Goal: Transaction & Acquisition: Purchase product/service

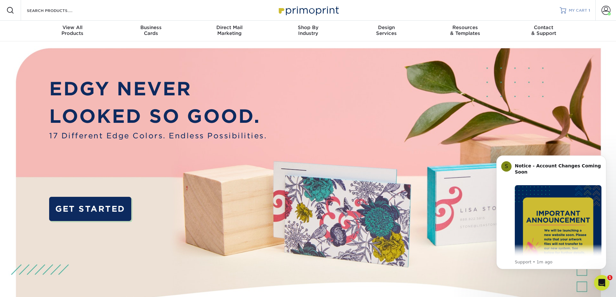
click at [578, 8] on span "MY CART" at bounding box center [578, 10] width 18 height 5
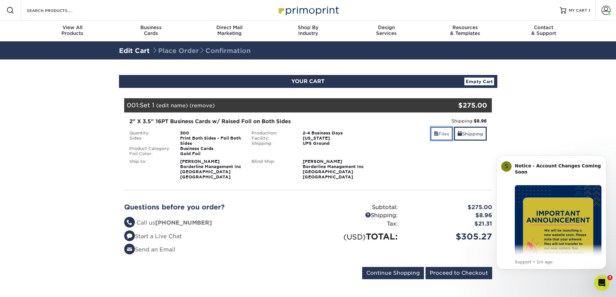
click at [438, 132] on link "Files" at bounding box center [441, 134] width 22 height 14
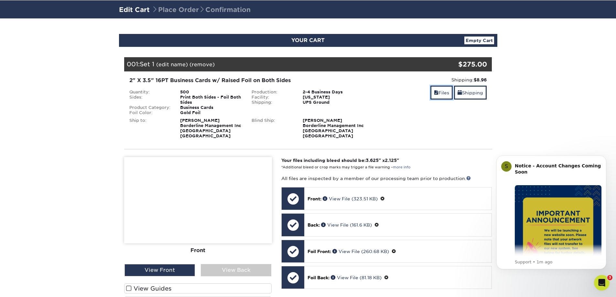
scroll to position [97, 0]
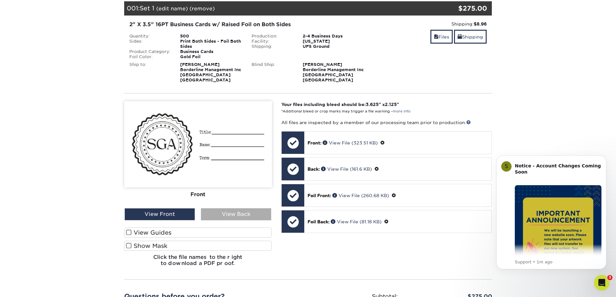
click at [226, 209] on div "View Back" at bounding box center [236, 214] width 70 height 12
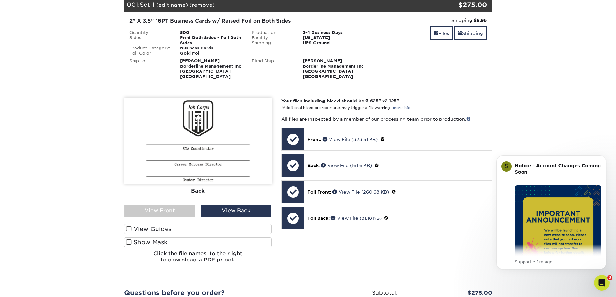
scroll to position [129, 0]
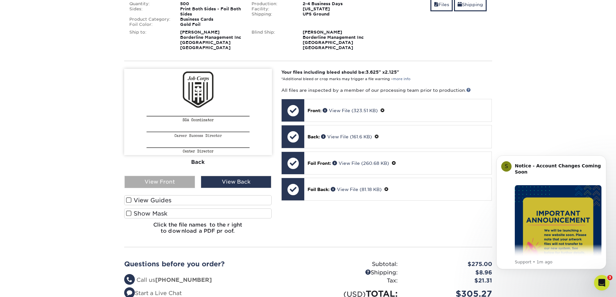
click at [165, 178] on div "View Front" at bounding box center [159, 182] width 70 height 12
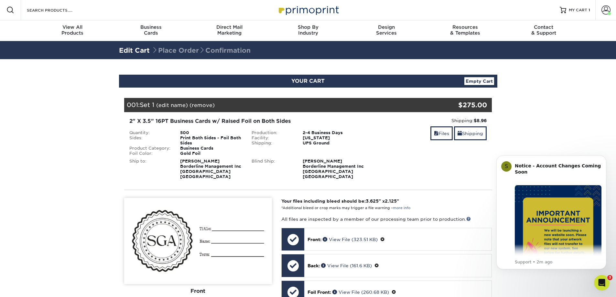
scroll to position [0, 0]
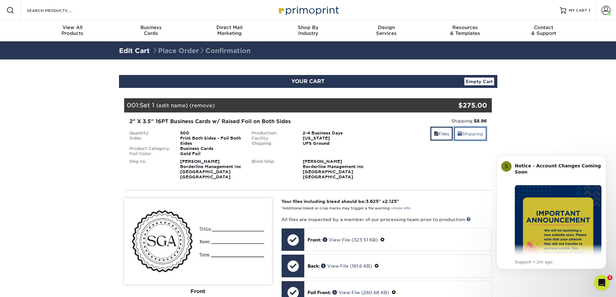
click at [471, 137] on link "Shipping" at bounding box center [470, 134] width 33 height 14
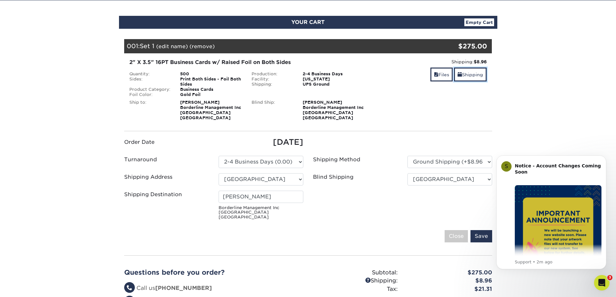
scroll to position [65, 0]
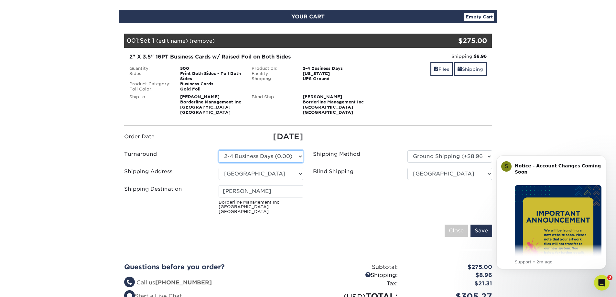
click at [295, 159] on select "Please Select 2-4 Business Days (0.00)" at bounding box center [261, 156] width 85 height 12
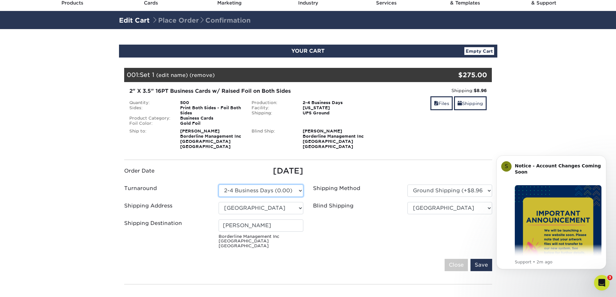
scroll to position [0, 0]
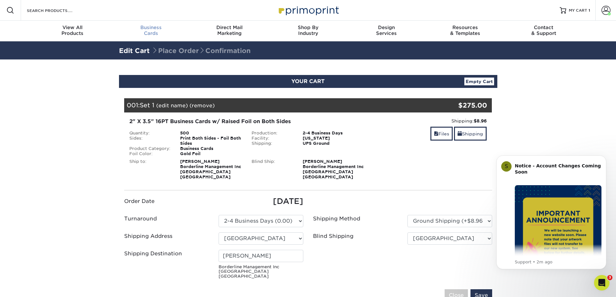
click at [145, 30] on span "Business" at bounding box center [151, 28] width 79 height 6
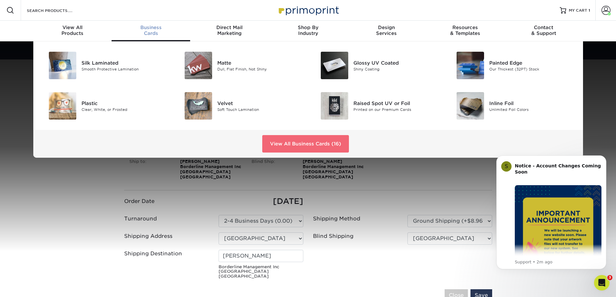
click at [305, 144] on link "View All Business Cards (16)" at bounding box center [305, 143] width 87 height 17
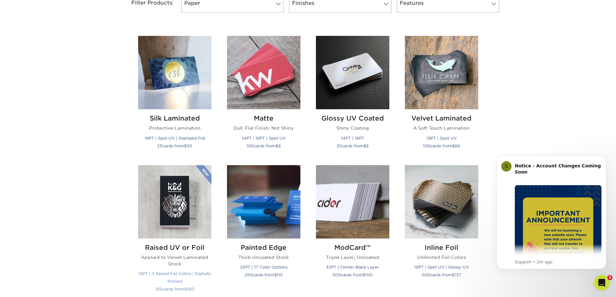
click at [177, 202] on img at bounding box center [174, 201] width 73 height 73
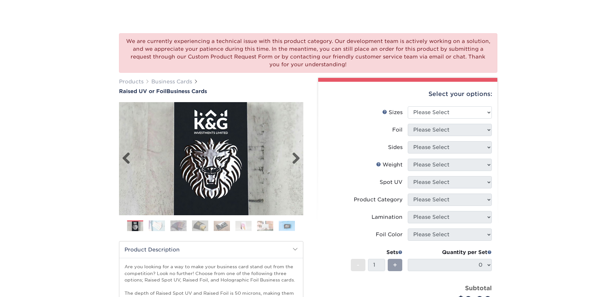
scroll to position [65, 0]
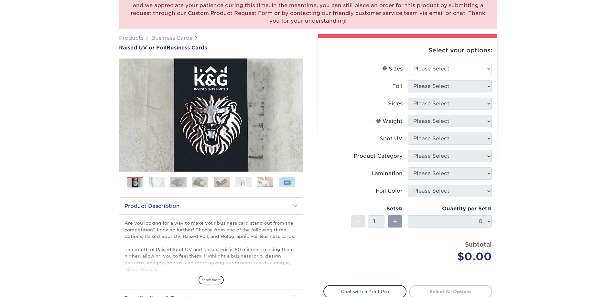
click at [200, 185] on img at bounding box center [200, 181] width 16 height 11
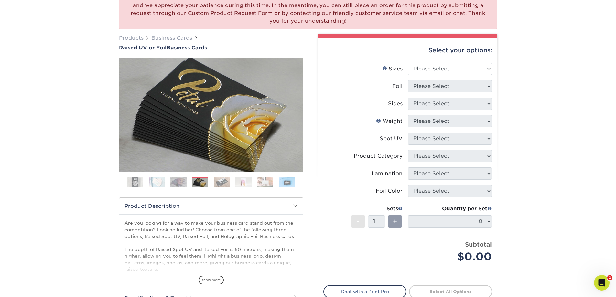
scroll to position [0, 0]
click at [417, 66] on select "Please Select 2" x 3.5" - Standard" at bounding box center [450, 69] width 84 height 12
select select "2.00x3.50"
click at [408, 63] on select "Please Select 2" x 3.5" - Standard" at bounding box center [450, 69] width 84 height 12
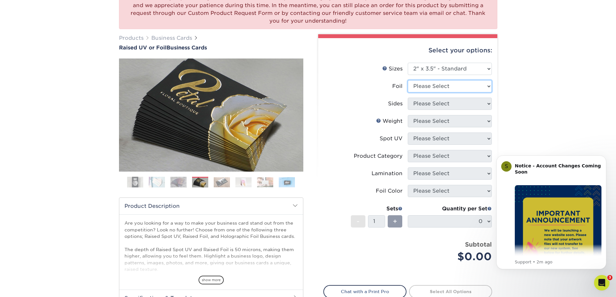
click at [425, 85] on select "Please Select No Yes" at bounding box center [450, 86] width 84 height 12
select select "1"
click at [408, 80] on select "Please Select No Yes" at bounding box center [450, 86] width 84 height 12
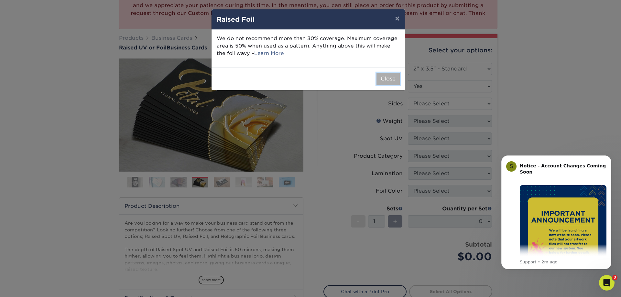
click at [393, 80] on button "Close" at bounding box center [387, 79] width 23 height 12
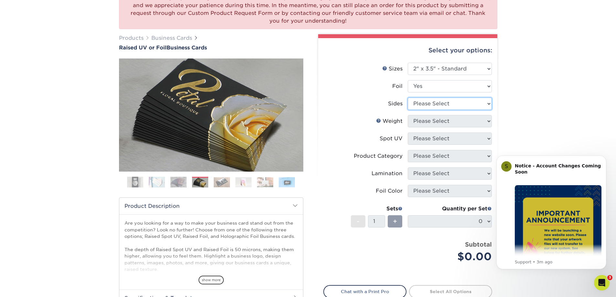
click at [437, 101] on select "Please Select Print Both Sides - Foil Both Sides Print Both Sides - Foil Front …" at bounding box center [450, 104] width 84 height 12
select select "34527644-b4fd-4ffb-9092-1318eefcd9d9"
click at [408, 98] on select "Please Select Print Both Sides - Foil Both Sides Print Both Sides - Foil Front …" at bounding box center [450, 104] width 84 height 12
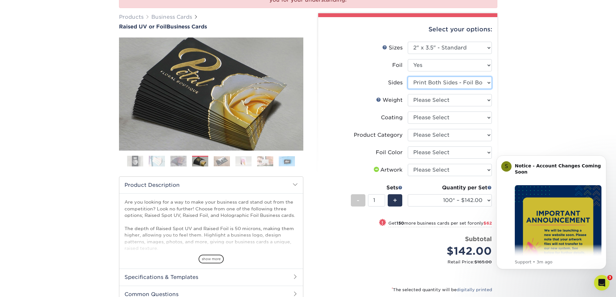
scroll to position [97, 0]
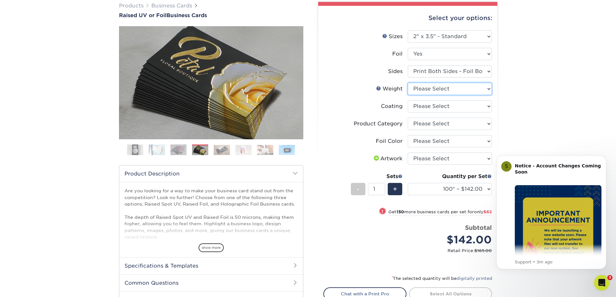
click at [428, 88] on select "Please Select 16PT" at bounding box center [450, 89] width 84 height 12
select select "16PT"
click at [408, 83] on select "Please Select 16PT" at bounding box center [450, 89] width 84 height 12
click at [423, 107] on select at bounding box center [450, 106] width 84 height 12
select select "3e7618de-abca-4bda-9f97-8b9129e913d8"
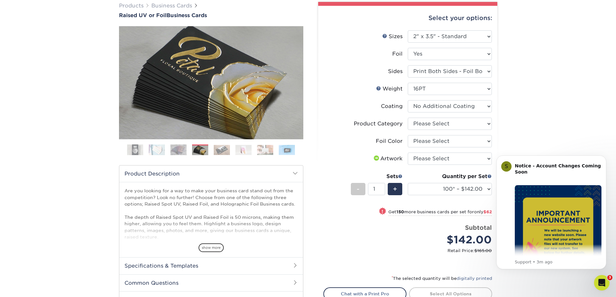
click at [408, 100] on select at bounding box center [450, 106] width 84 height 12
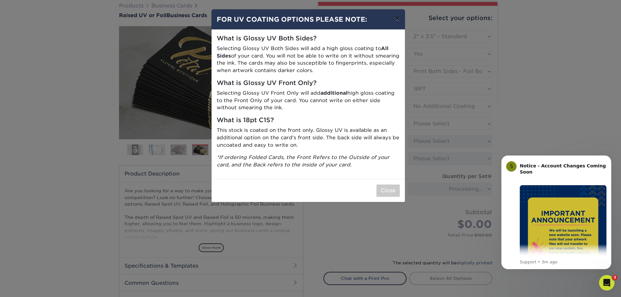
click at [399, 19] on button "×" at bounding box center [397, 18] width 15 height 18
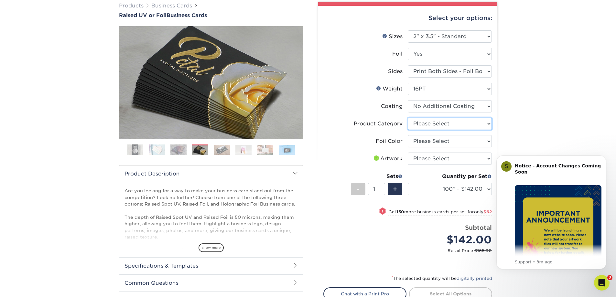
click at [428, 127] on select "Please Select Business Cards" at bounding box center [450, 124] width 84 height 12
select select "3b5148f1-0588-4f88-a218-97bcfdce65c1"
click at [408, 118] on select "Please Select Business Cards" at bounding box center [450, 124] width 84 height 12
click at [432, 141] on select "Please Select Silver Foil Gold Foil Holographic Foil" at bounding box center [450, 141] width 84 height 12
select select "acffa4a5-22f9-4585-ba3f-0adaa54b8c85"
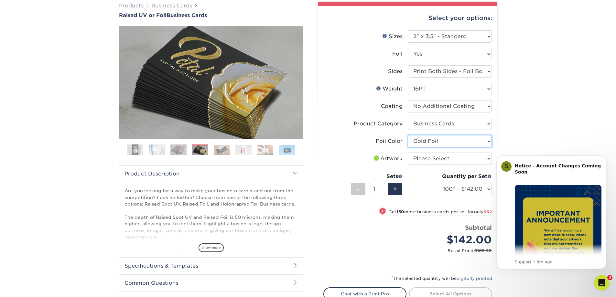
click at [408, 135] on select "Please Select Silver Foil Gold Foil Holographic Foil" at bounding box center [450, 141] width 84 height 12
click at [436, 157] on select "Please Select I will upload files I need a design - $100" at bounding box center [450, 159] width 84 height 12
click at [510, 132] on div "We are currently experiencing a technical issue with this product category. Our…" at bounding box center [308, 153] width 616 height 418
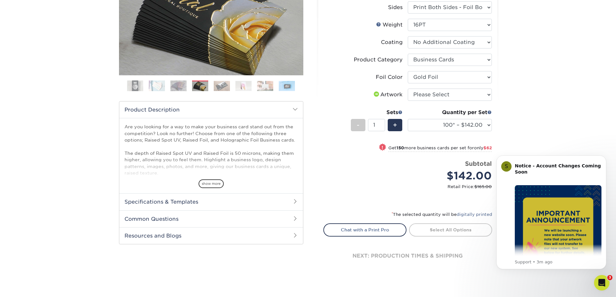
scroll to position [162, 0]
click at [459, 127] on select "100* – $142.00 250* – $204.00 500* – $275.00" at bounding box center [450, 124] width 84 height 12
select select "500* – $275.00"
click at [408, 118] on select "100* – $142.00 250* – $204.00 500* – $275.00" at bounding box center [450, 124] width 84 height 12
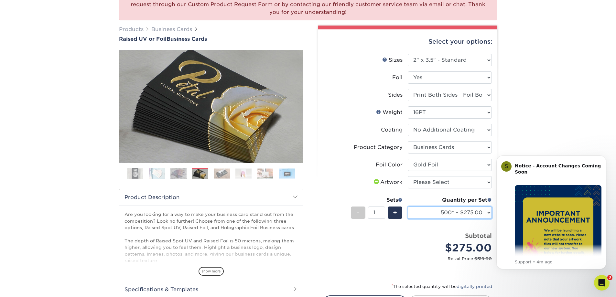
scroll to position [0, 0]
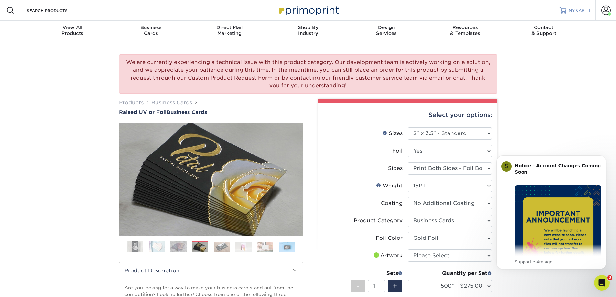
click at [575, 10] on span "MY CART" at bounding box center [578, 10] width 18 height 5
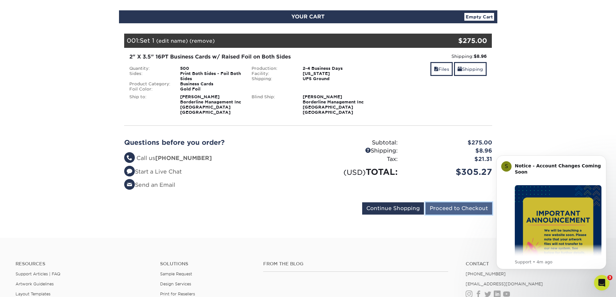
click at [453, 208] on input "Proceed to Checkout" at bounding box center [458, 208] width 67 height 12
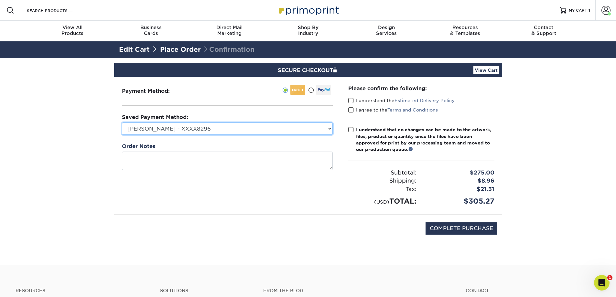
click at [197, 128] on select "[PERSON_NAME] - XXXX8296 Visa - XXXX9154 Visa - XXXX7549 Visa - XXXX3941 New Cr…" at bounding box center [227, 129] width 211 height 12
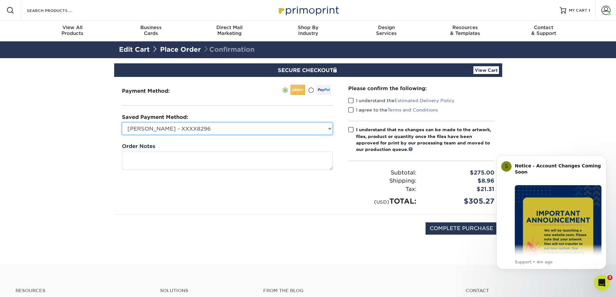
click at [277, 127] on select "[PERSON_NAME] - XXXX8296 Visa - XXXX9154 Visa - XXXX7549 Visa - XXXX3941 New Cr…" at bounding box center [227, 129] width 211 height 12
click at [351, 102] on span at bounding box center [350, 101] width 5 height 6
click at [0, 0] on input "I understand the Estimated Delivery Policy" at bounding box center [0, 0] width 0 height 0
click at [350, 109] on span at bounding box center [350, 110] width 5 height 6
click at [0, 0] on input "I agree to the Terms and Conditions" at bounding box center [0, 0] width 0 height 0
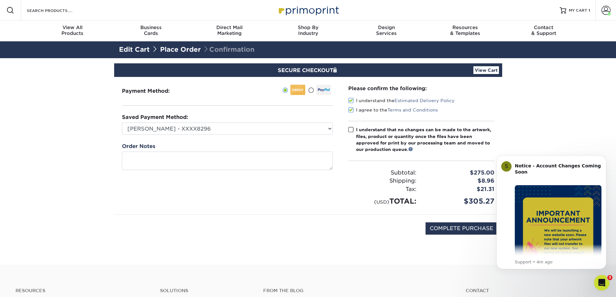
click at [349, 128] on span at bounding box center [350, 130] width 5 height 6
click at [0, 0] on input "I understand that no changes can be made to the artwork, files, product or quan…" at bounding box center [0, 0] width 0 height 0
click at [327, 130] on select "[PERSON_NAME] - XXXX8296 Visa - XXXX9154 Visa - XXXX7549 Visa - XXXX3941 New Cr…" at bounding box center [227, 129] width 211 height 12
select select "74707"
click at [122, 123] on select "[PERSON_NAME] - XXXX8296 Visa - XXXX9154 Visa - XXXX7549 Visa - XXXX3941 New Cr…" at bounding box center [227, 129] width 211 height 12
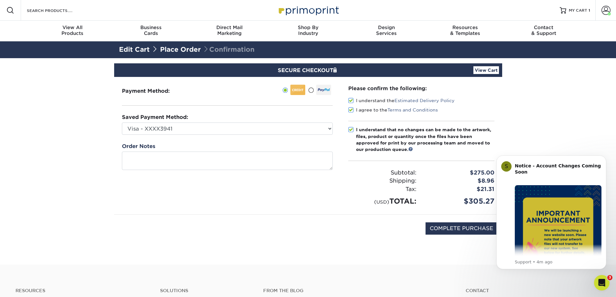
click at [453, 235] on div "COMPLETE PURCHASE" at bounding box center [308, 232] width 378 height 35
click at [450, 230] on input "COMPLETE PURCHASE" at bounding box center [461, 228] width 72 height 12
type input "PROCESSING, PLEASE WAIT..."
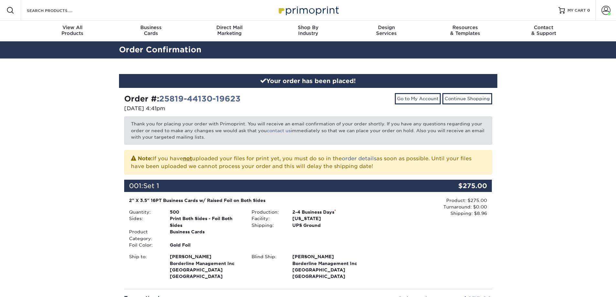
click at [606, 159] on div "Your order has been placed! Order #: 25819-44130-19623 08/19/2025 4:41pm Go to …" at bounding box center [308, 230] width 616 height 342
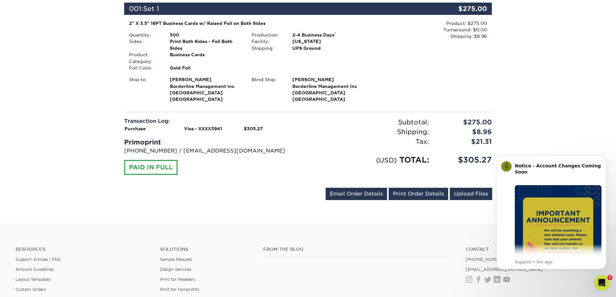
scroll to position [194, 0]
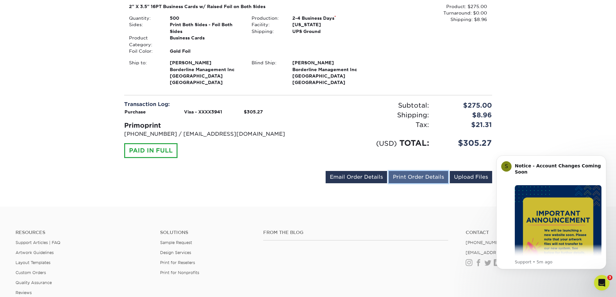
click at [415, 176] on link "Print Order Details" at bounding box center [418, 177] width 59 height 12
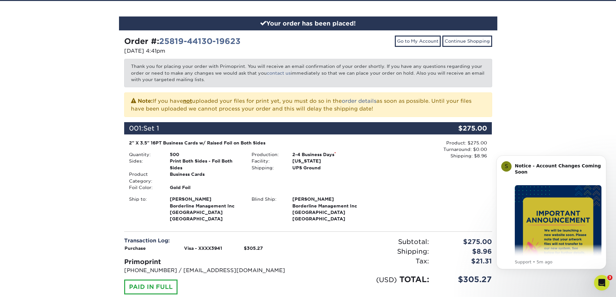
scroll to position [0, 0]
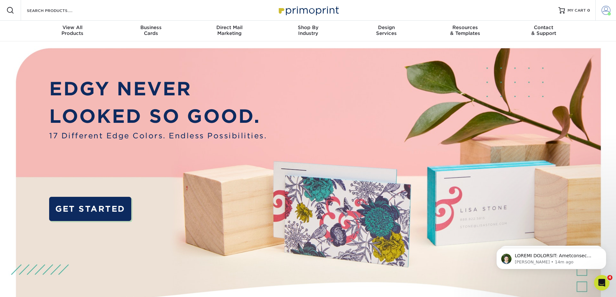
click at [606, 13] on span at bounding box center [605, 10] width 9 height 9
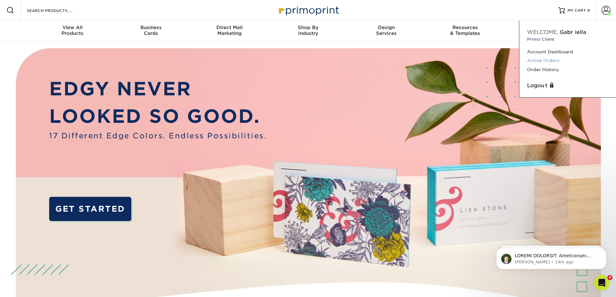
click at [549, 59] on link "Active Orders" at bounding box center [567, 60] width 81 height 9
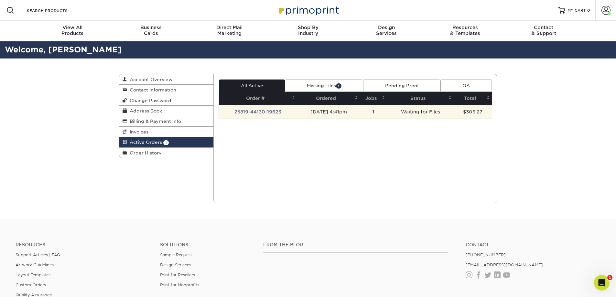
click at [262, 112] on td "25819-44130-19623" at bounding box center [258, 112] width 78 height 14
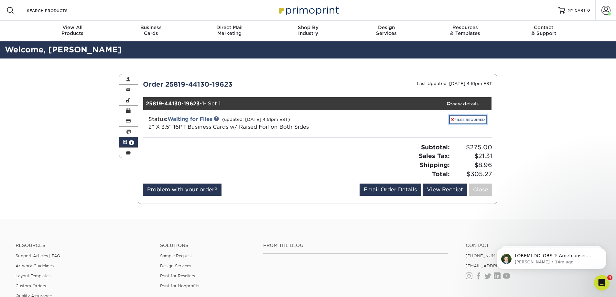
click at [472, 122] on link "FILES REQUIRED" at bounding box center [467, 119] width 37 height 9
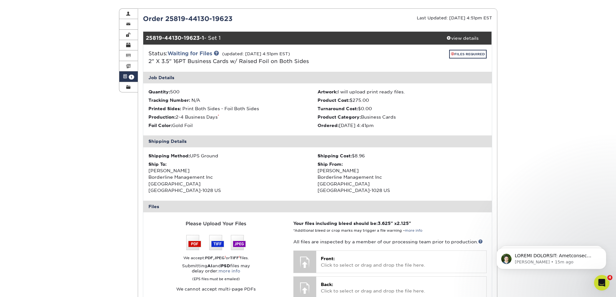
scroll to position [129, 0]
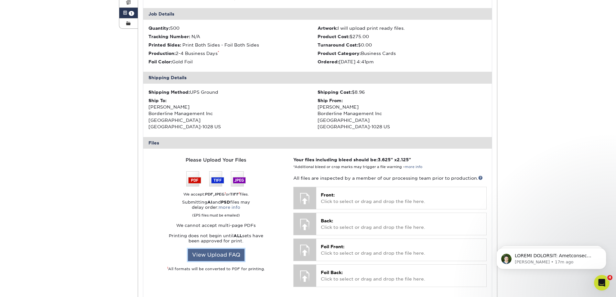
click at [218, 255] on link "View Upload FAQ" at bounding box center [216, 255] width 57 height 12
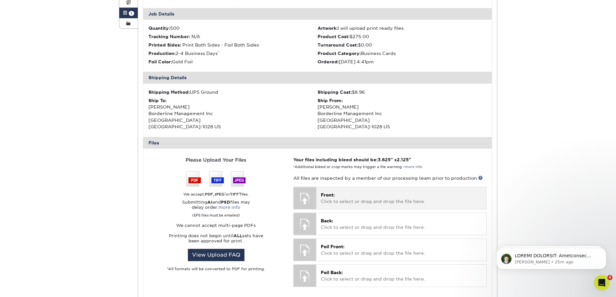
click at [375, 194] on p "Front: Click to select or drag and drop the file here." at bounding box center [401, 198] width 161 height 13
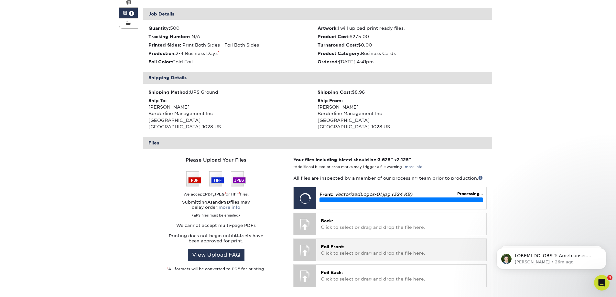
scroll to position [162, 0]
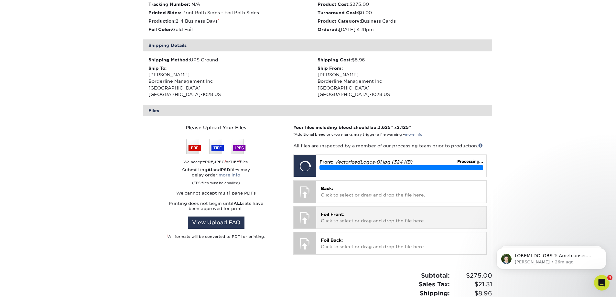
click at [344, 217] on p "Foil Front: Click to select or drag and drop the file here." at bounding box center [401, 217] width 161 height 13
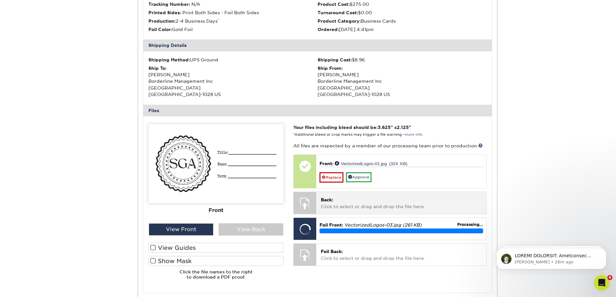
click at [363, 203] on p "Back: Click to select or drag and drop the file here." at bounding box center [401, 203] width 161 height 13
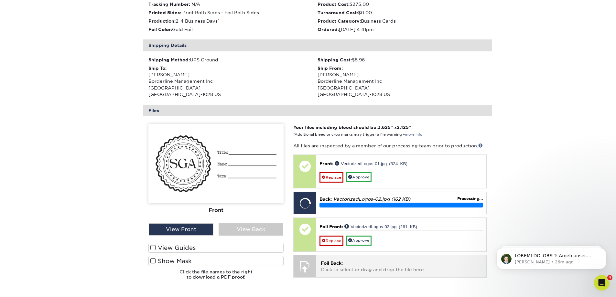
click at [329, 268] on p "Foil Back: Click to select or drag and drop the file here." at bounding box center [401, 266] width 161 height 13
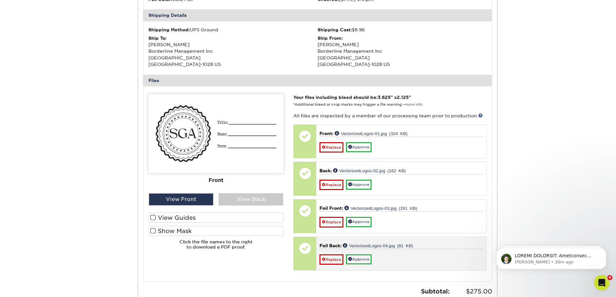
scroll to position [194, 0]
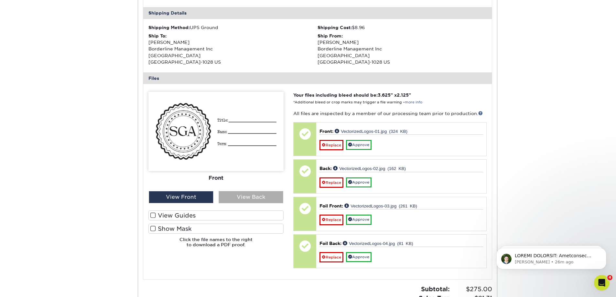
click at [246, 198] on div "View Back" at bounding box center [251, 197] width 65 height 12
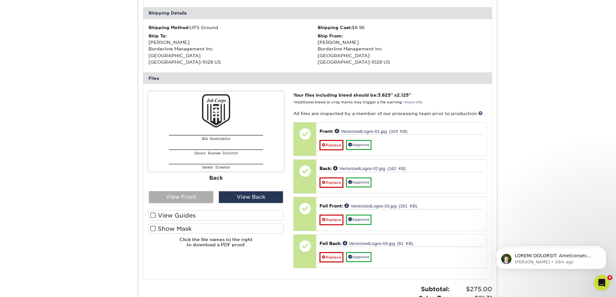
click at [199, 195] on div "View Front" at bounding box center [181, 197] width 65 height 12
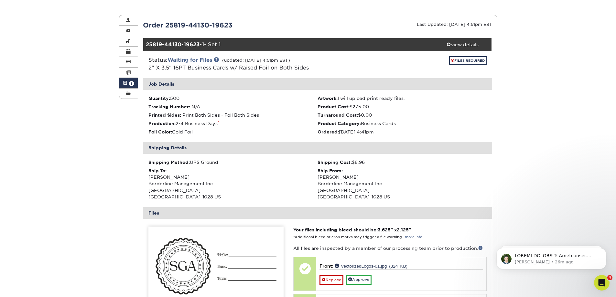
scroll to position [0, 0]
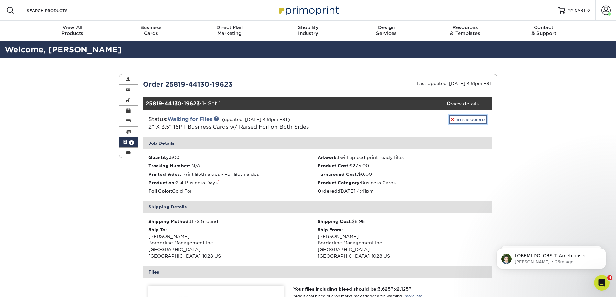
click at [463, 119] on link "FILES REQUIRED" at bounding box center [467, 119] width 37 height 9
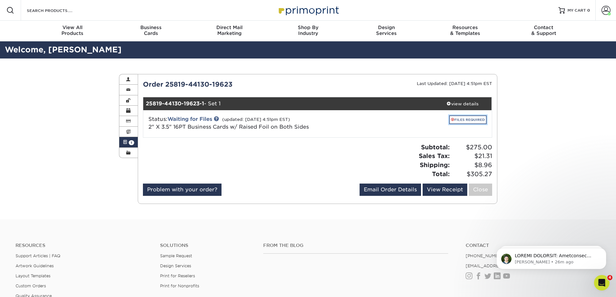
click at [463, 119] on link "FILES REQUIRED" at bounding box center [467, 119] width 37 height 9
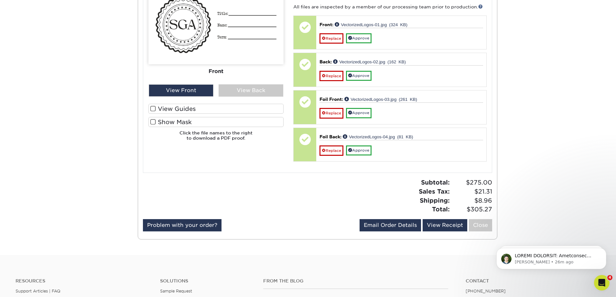
scroll to position [323, 0]
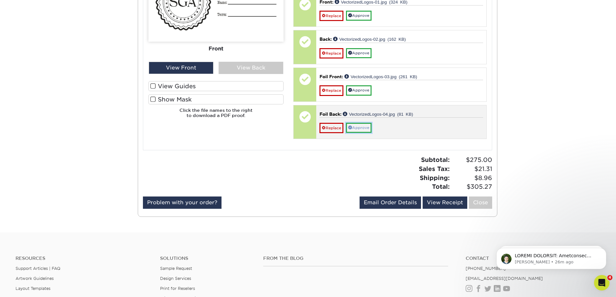
click at [366, 130] on link "Approve" at bounding box center [359, 128] width 26 height 10
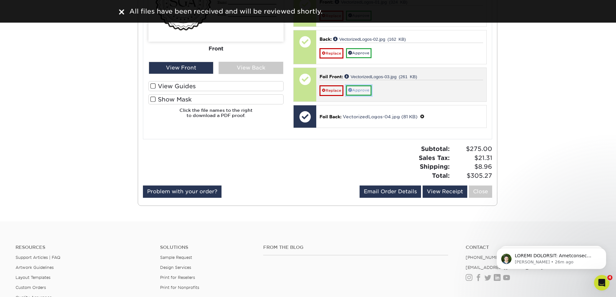
click at [364, 92] on link "Approve" at bounding box center [359, 90] width 26 height 10
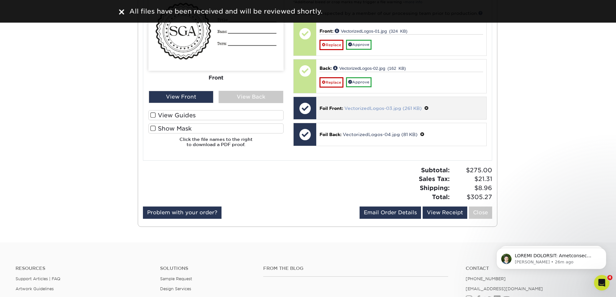
scroll to position [226, 0]
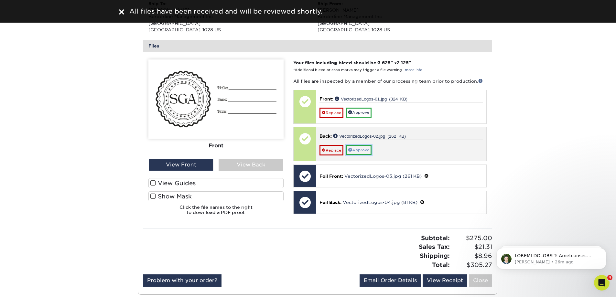
click at [364, 149] on link "Approve" at bounding box center [359, 150] width 26 height 10
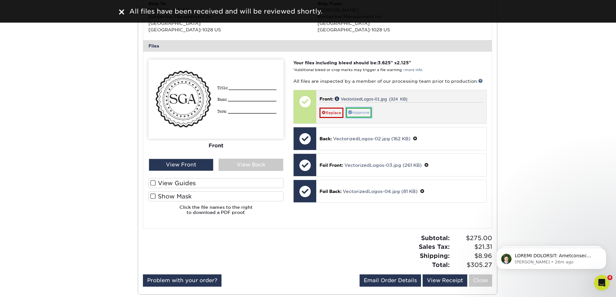
click at [361, 113] on link "Approve" at bounding box center [359, 113] width 26 height 10
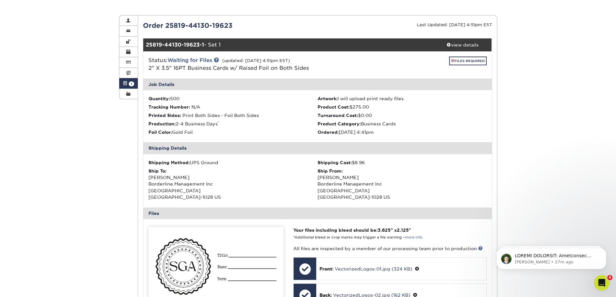
scroll to position [0, 0]
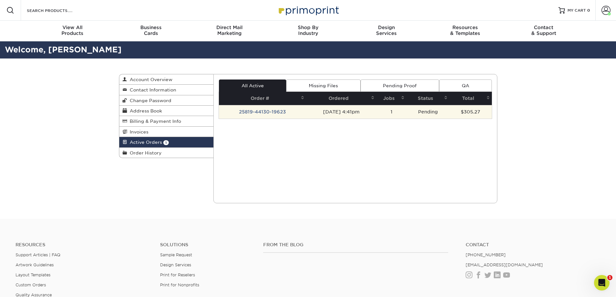
click at [259, 111] on td "25819-44130-19623" at bounding box center [262, 112] width 87 height 14
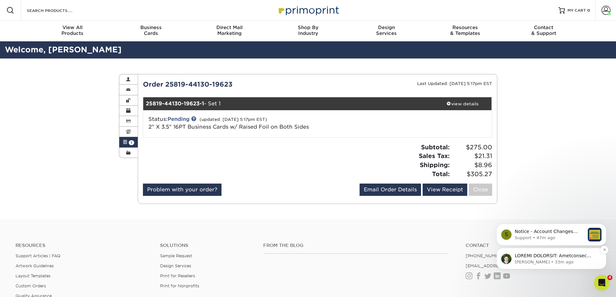
click at [565, 258] on p "Notification stack" at bounding box center [556, 256] width 83 height 6
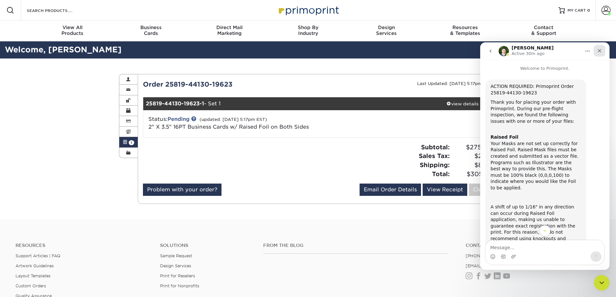
click at [599, 48] on icon "Close" at bounding box center [599, 50] width 5 height 5
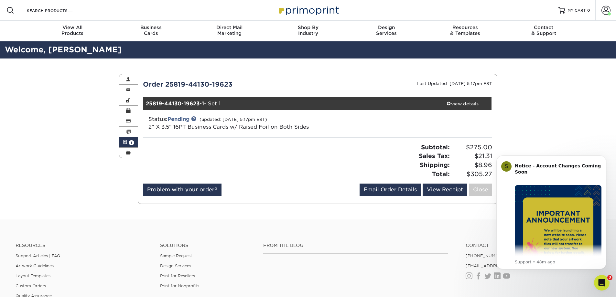
click at [326, 126] on div "Status: Pending (updated: [DATE] 5:17pm EST) 2" X 3.5" 16PT Business Cards w/ R…" at bounding box center [260, 123] width 232 height 16
click at [226, 127] on link "2" X 3.5" 16PT Business Cards w/ Raised Foil on Both Sides" at bounding box center [228, 127] width 160 height 6
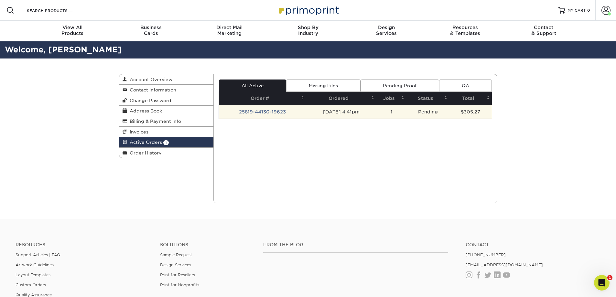
click at [459, 112] on td "$305.27" at bounding box center [470, 112] width 42 height 14
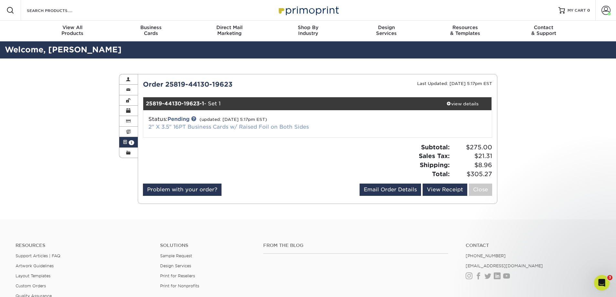
click at [216, 129] on link "2" X 3.5" 16PT Business Cards w/ Raised Foil on Both Sides" at bounding box center [228, 127] width 160 height 6
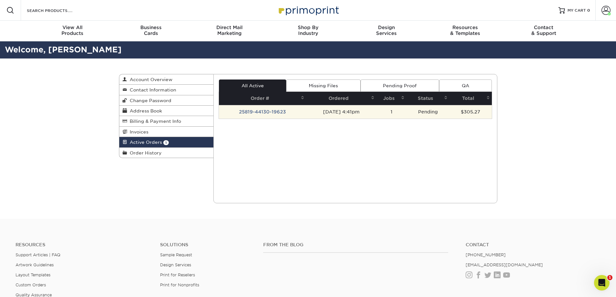
click at [421, 109] on td "Pending" at bounding box center [427, 112] width 43 height 14
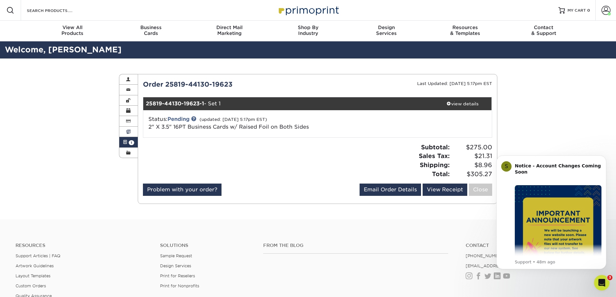
click at [128, 131] on span at bounding box center [128, 131] width 5 height 5
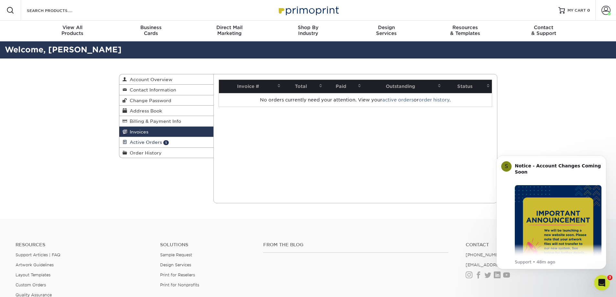
click at [146, 142] on span "Active Orders" at bounding box center [144, 142] width 35 height 5
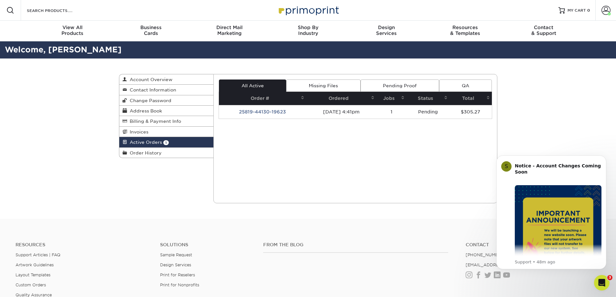
click at [336, 84] on link "Missing Files" at bounding box center [323, 86] width 74 height 12
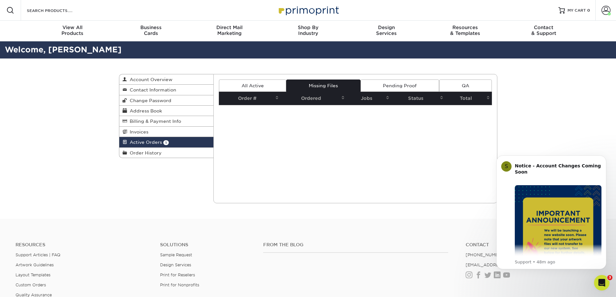
click at [387, 86] on link "Pending Proof" at bounding box center [399, 86] width 79 height 12
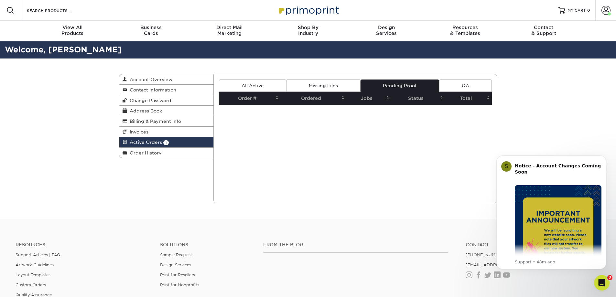
click at [255, 81] on link "All Active" at bounding box center [252, 86] width 67 height 12
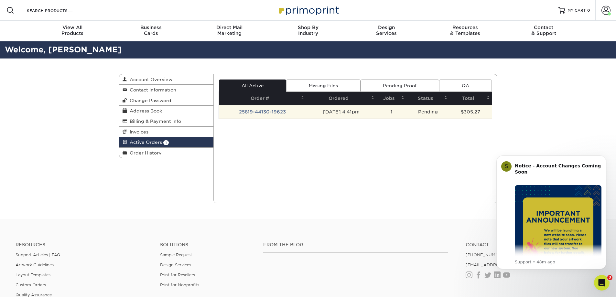
click at [374, 111] on td "[DATE] 4:41pm" at bounding box center [341, 112] width 70 height 14
